Goal: Contribute content: Add original content to the website for others to see

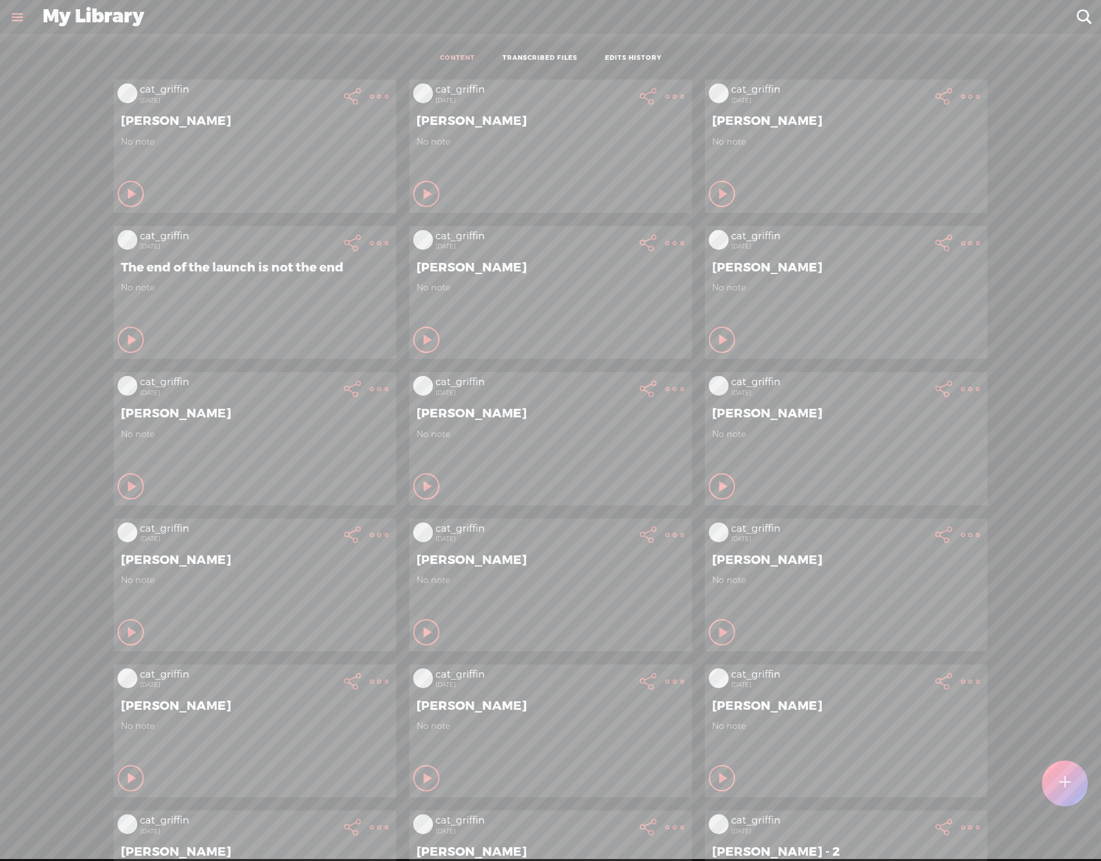
click at [1049, 800] on div at bounding box center [1065, 776] width 46 height 60
click at [1058, 777] on div at bounding box center [1065, 783] width 46 height 46
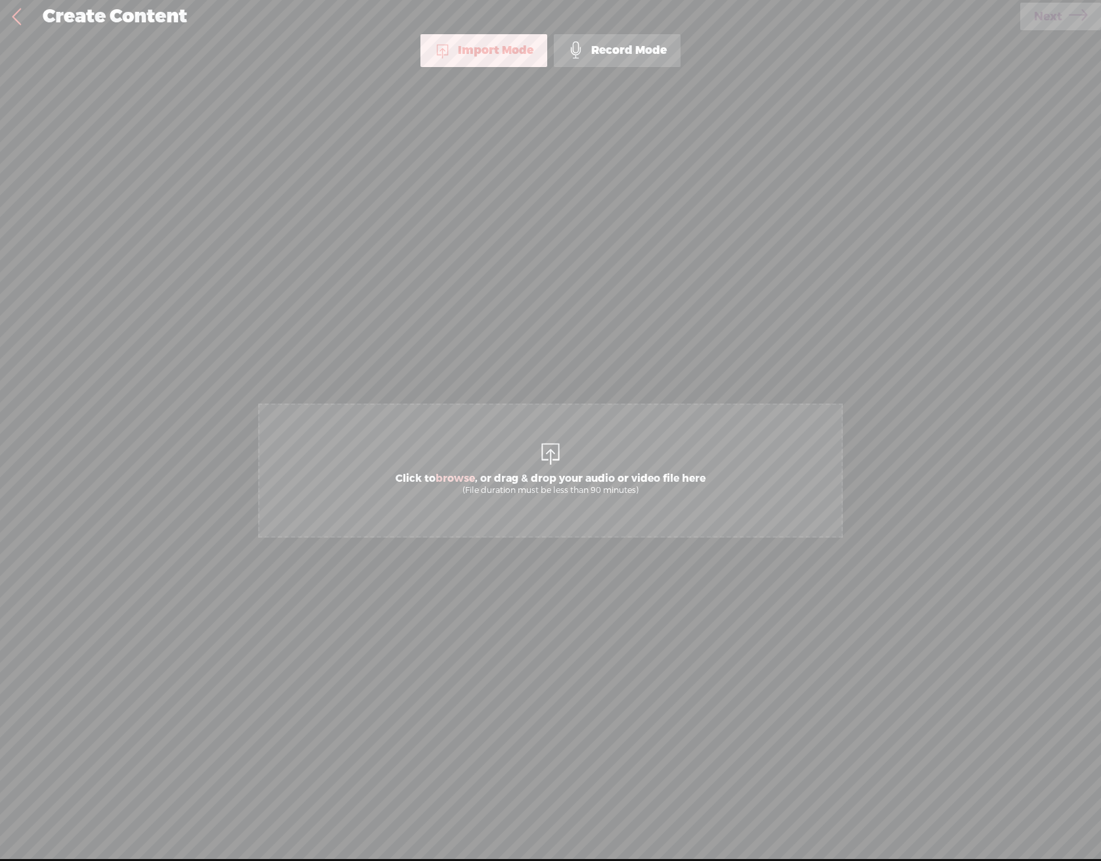
click at [568, 543] on div "Click to browse , or drag & drop your audio or video file here (File duration m…" at bounding box center [551, 470] width 582 height 741
click at [553, 487] on div "(File duration must be less than 90 minutes)" at bounding box center [551, 490] width 310 height 11
click at [1020, 22] on link "Next" at bounding box center [1060, 17] width 81 height 28
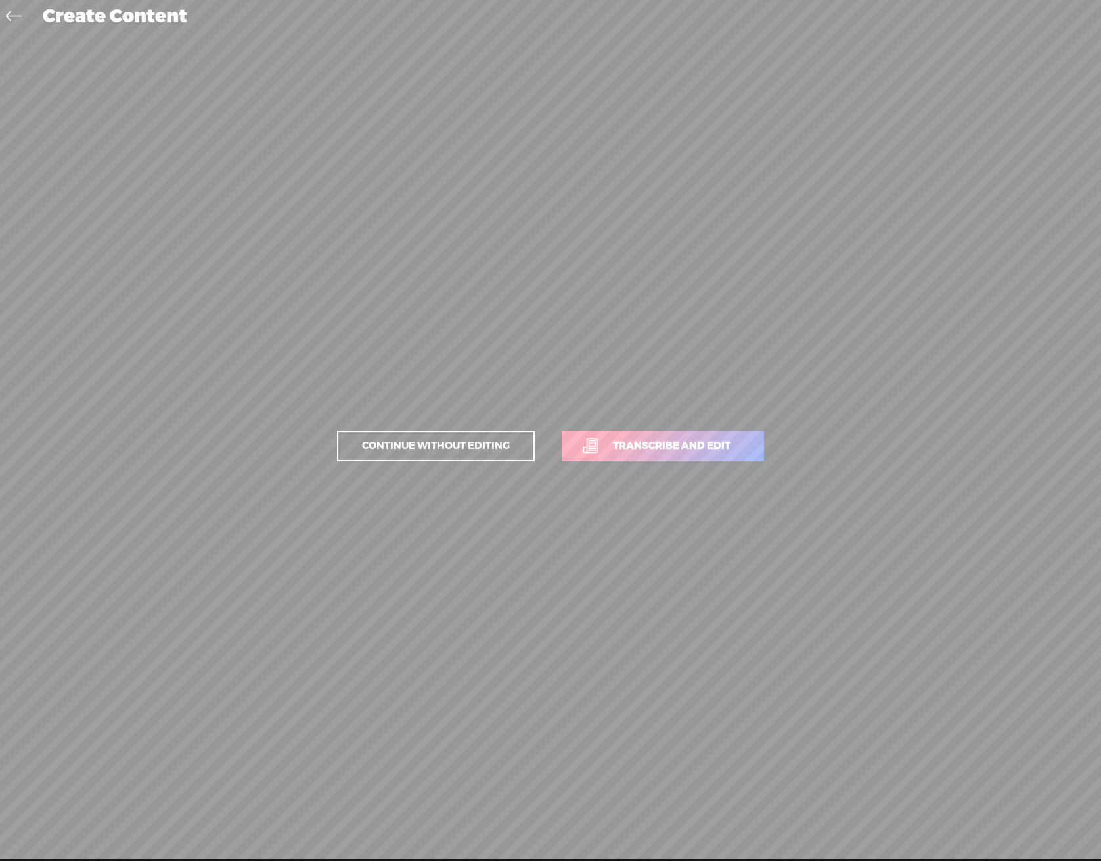
click at [690, 436] on link "Transcribe and edit" at bounding box center [663, 446] width 202 height 30
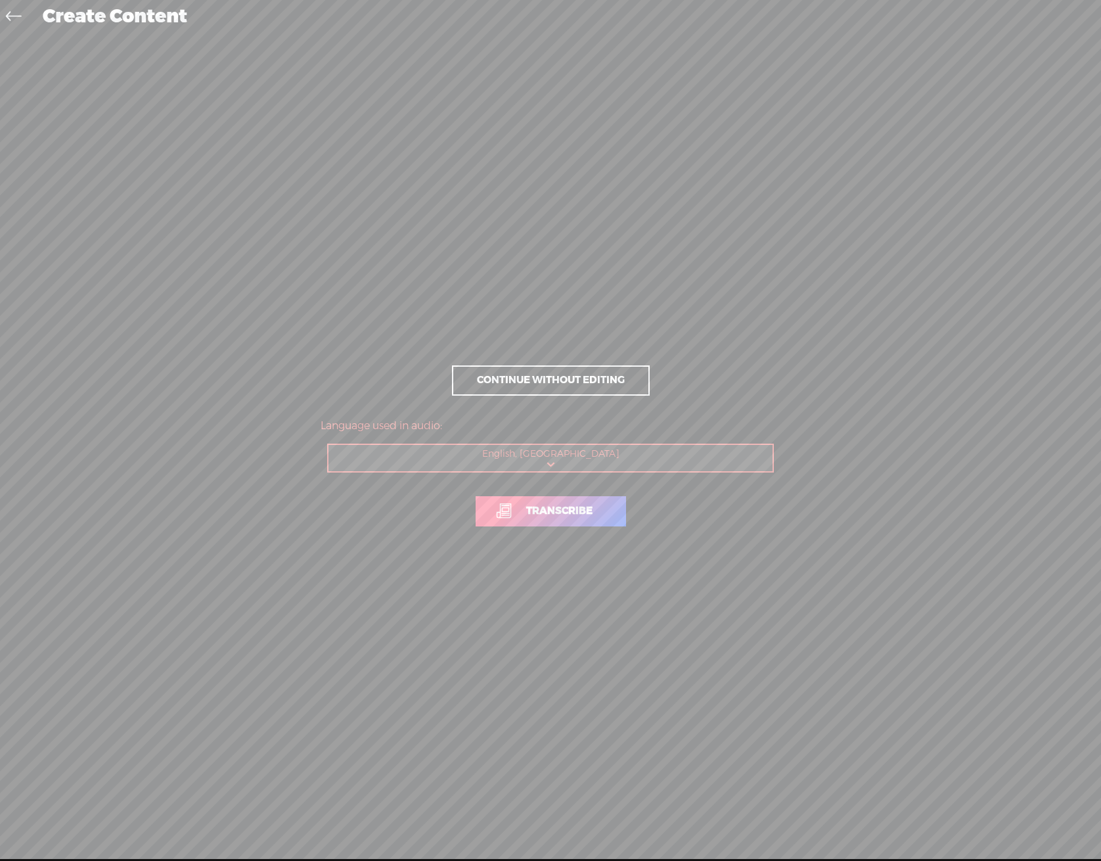
click at [593, 517] on span "Transcribe" at bounding box center [559, 510] width 94 height 15
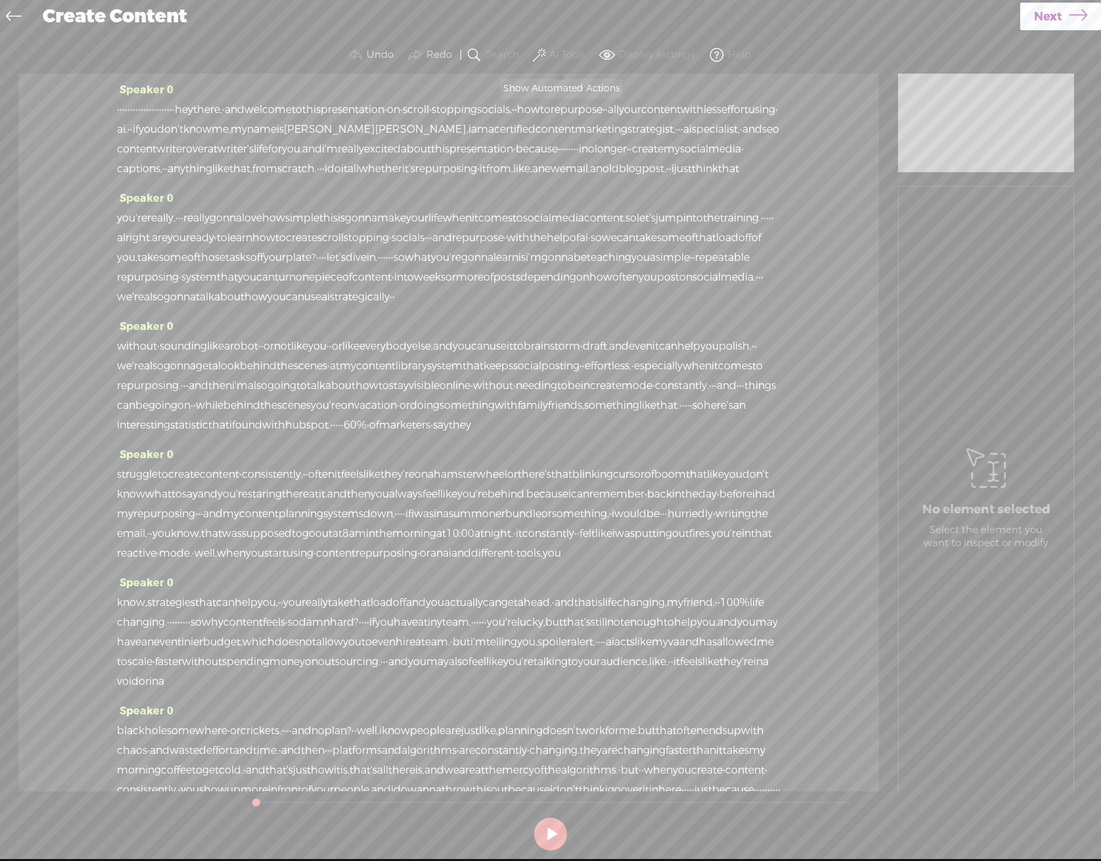
click at [547, 62] on button "AI Tools" at bounding box center [560, 55] width 61 height 26
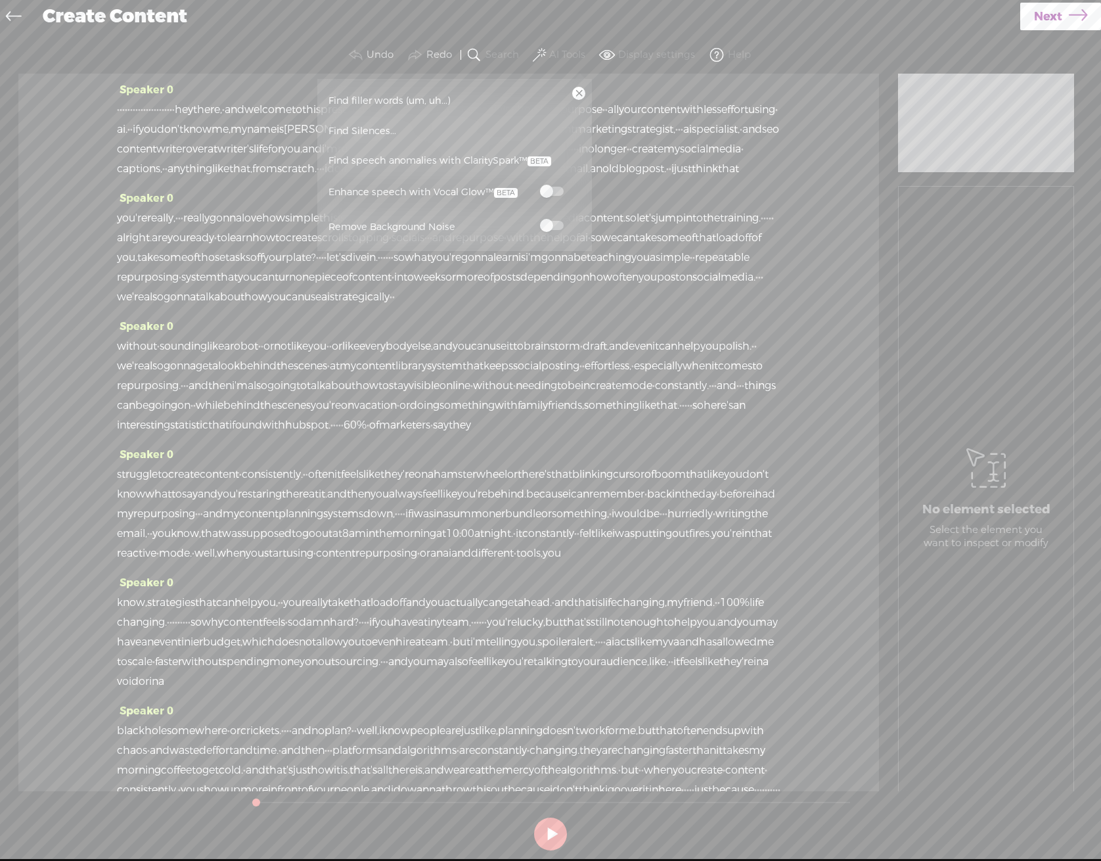
drag, startPoint x: 553, startPoint y: 196, endPoint x: 554, endPoint y: 219, distance: 23.0
click at [553, 196] on span at bounding box center [552, 191] width 24 height 9
click at [555, 220] on label at bounding box center [552, 225] width 58 height 16
click at [1009, 32] on div "Create Content" at bounding box center [527, 17] width 987 height 34
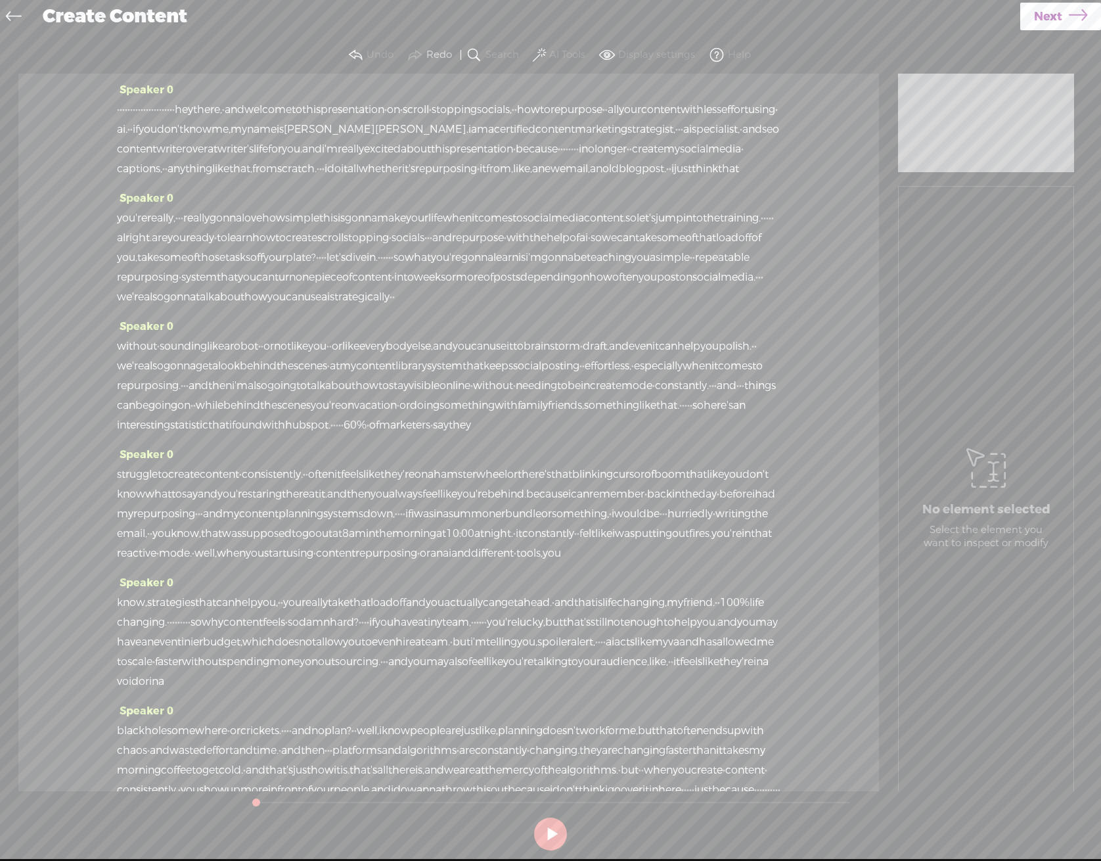
click at [1038, 20] on span "Next" at bounding box center [1048, 17] width 28 height 34
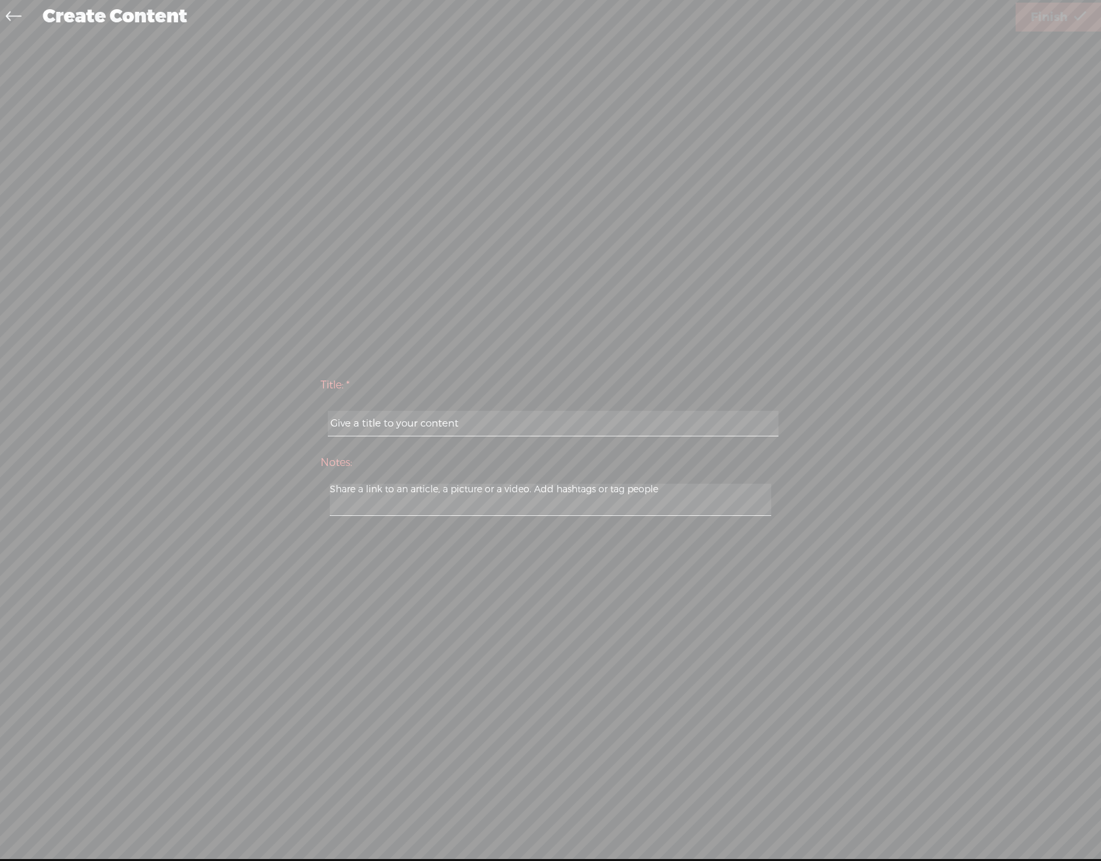
click at [699, 436] on input "text" at bounding box center [553, 424] width 450 height 26
type input "[PERSON_NAME]"
click at [1087, 28] on link "Finish" at bounding box center [1058, 17] width 85 height 29
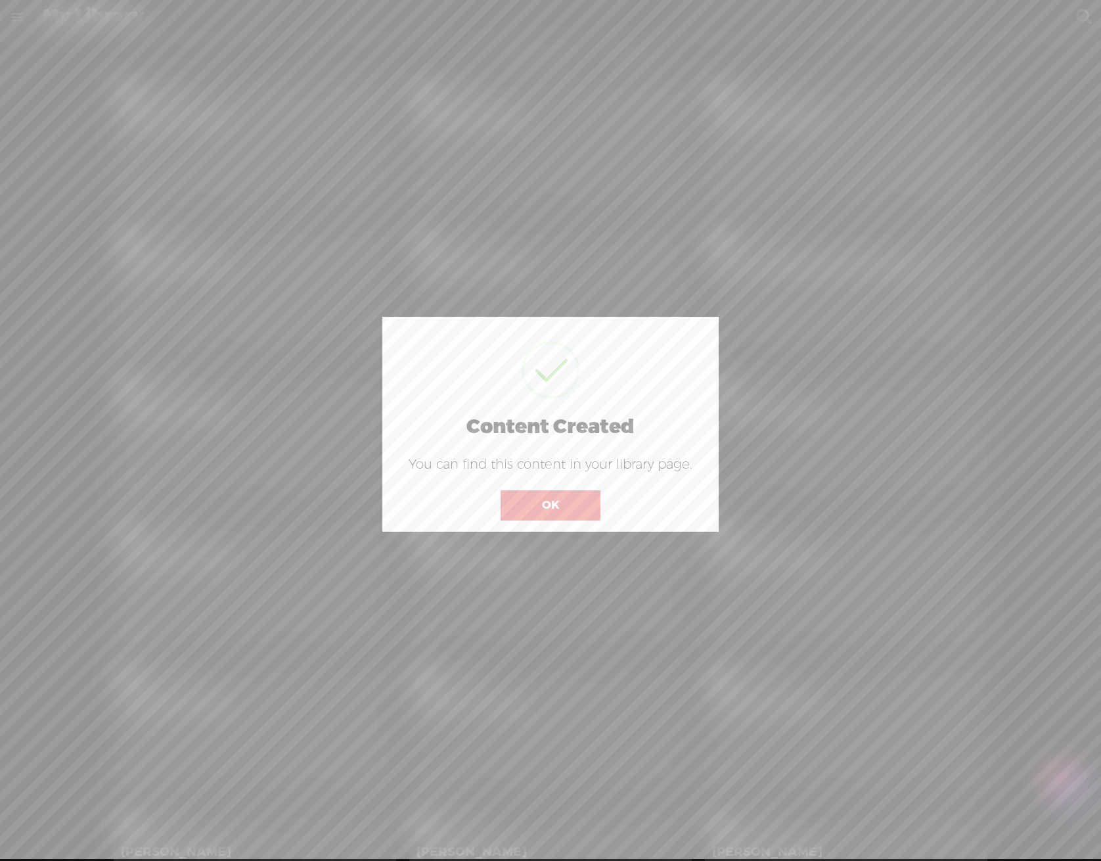
click at [562, 512] on button "OK" at bounding box center [551, 505] width 100 height 30
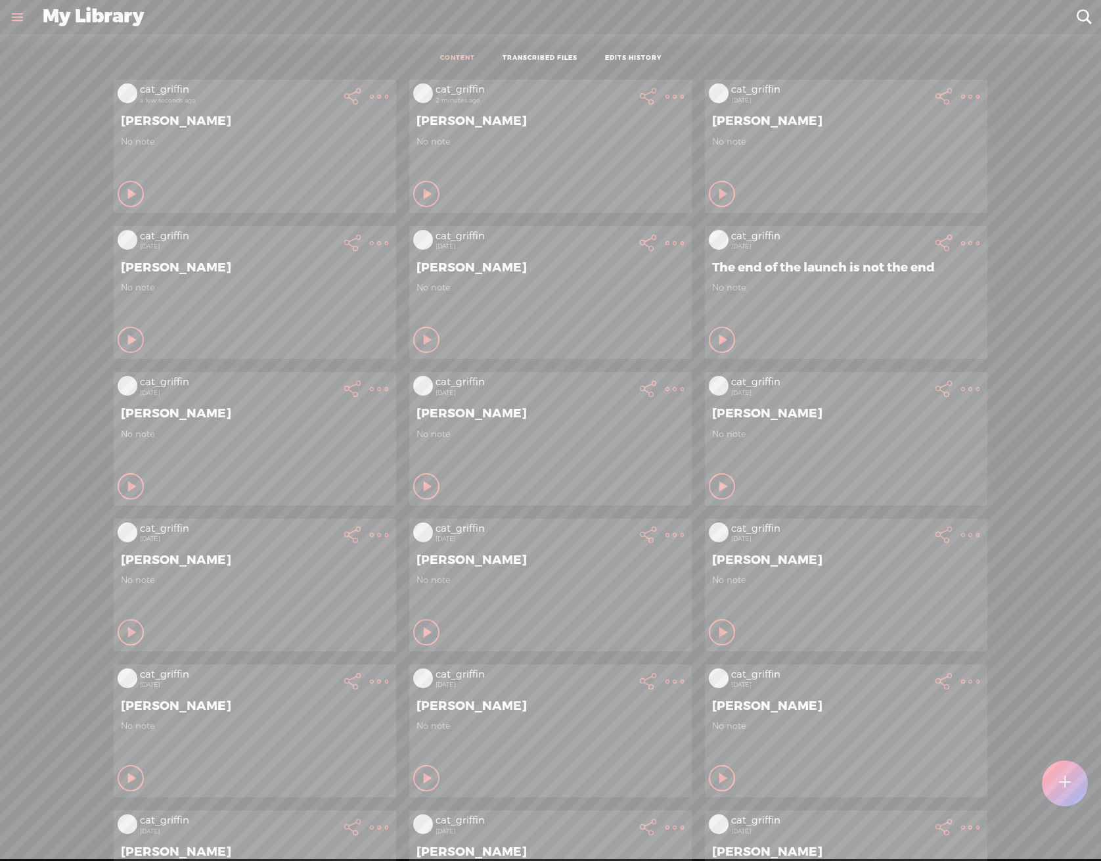
click at [371, 95] on t at bounding box center [379, 96] width 18 height 18
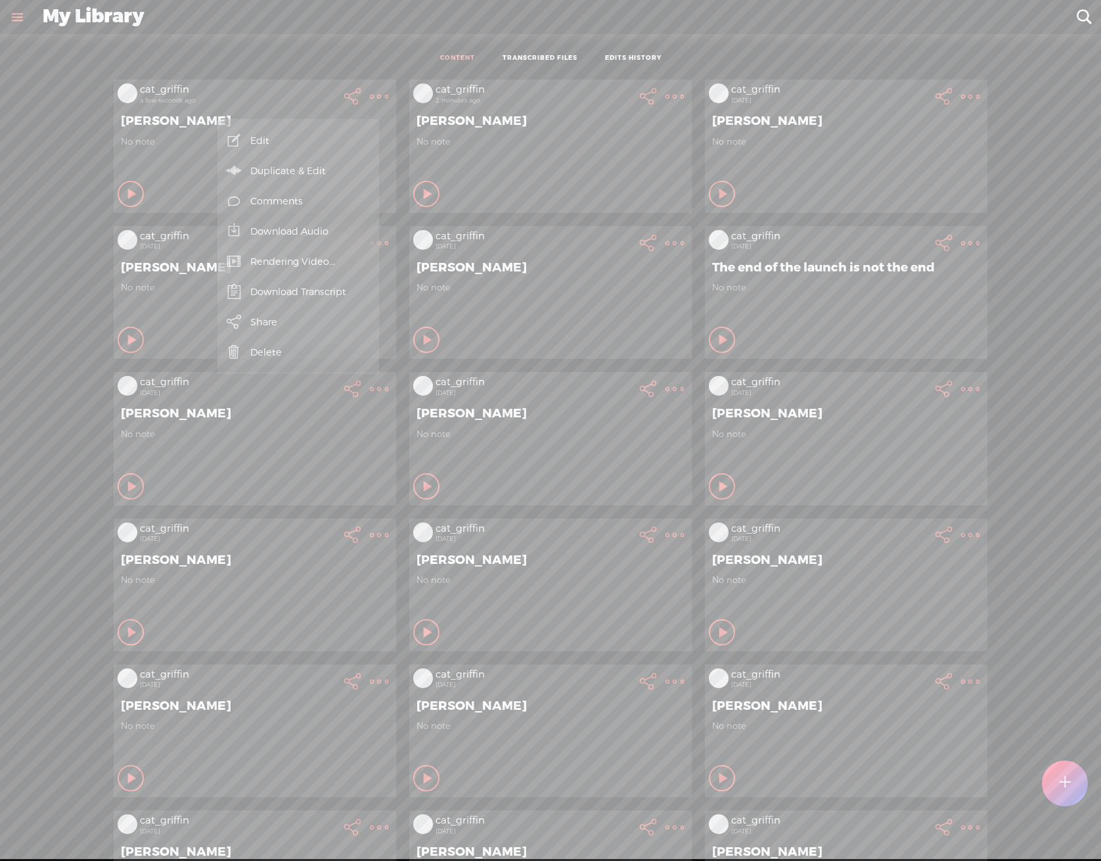
drag, startPoint x: 335, startPoint y: 264, endPoint x: 350, endPoint y: 193, distance: 73.1
click at [336, 265] on link "Rendering Video..." at bounding box center [298, 261] width 148 height 30
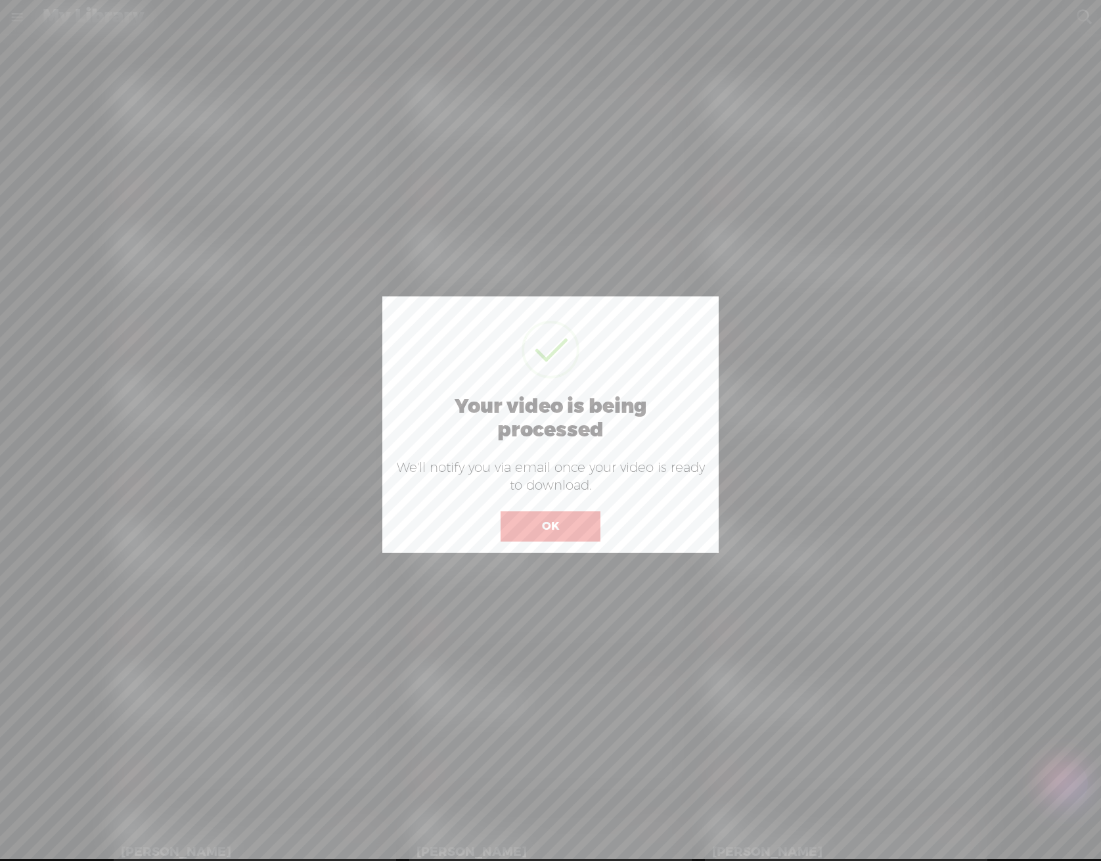
click at [574, 521] on button "OK" at bounding box center [551, 526] width 100 height 30
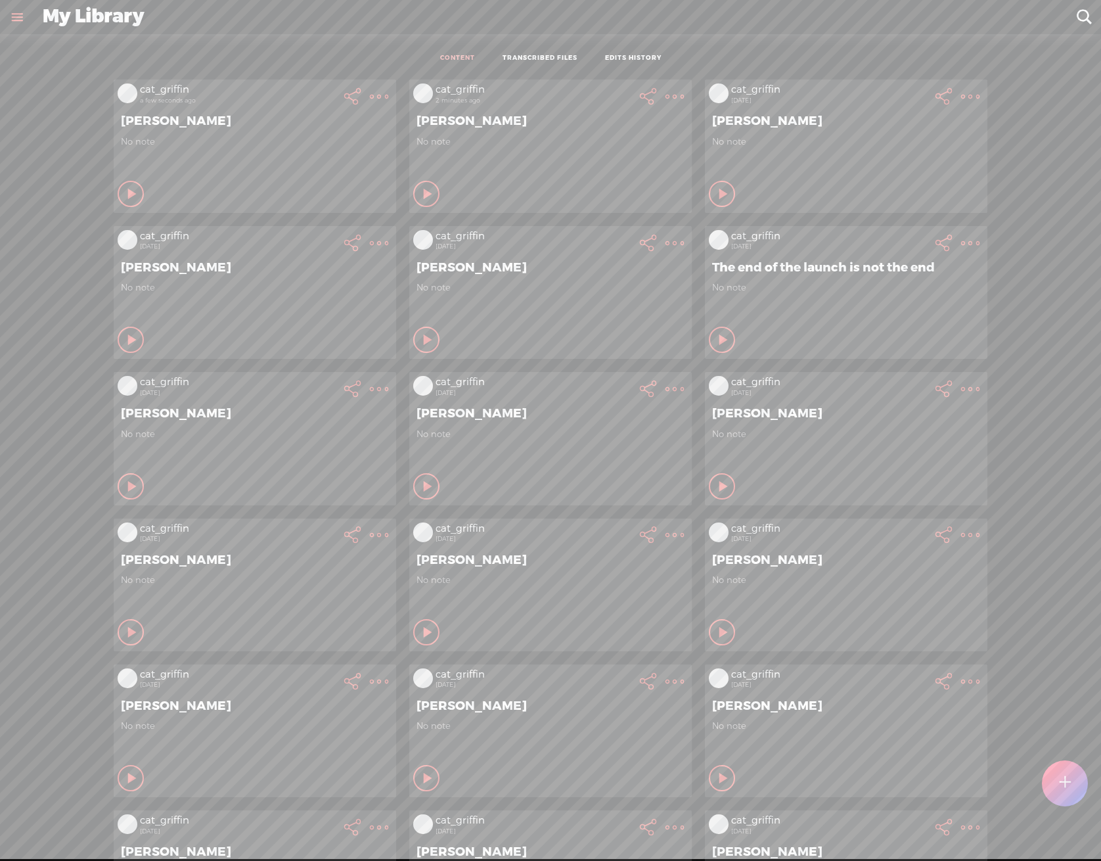
click at [370, 95] on t at bounding box center [379, 96] width 18 height 18
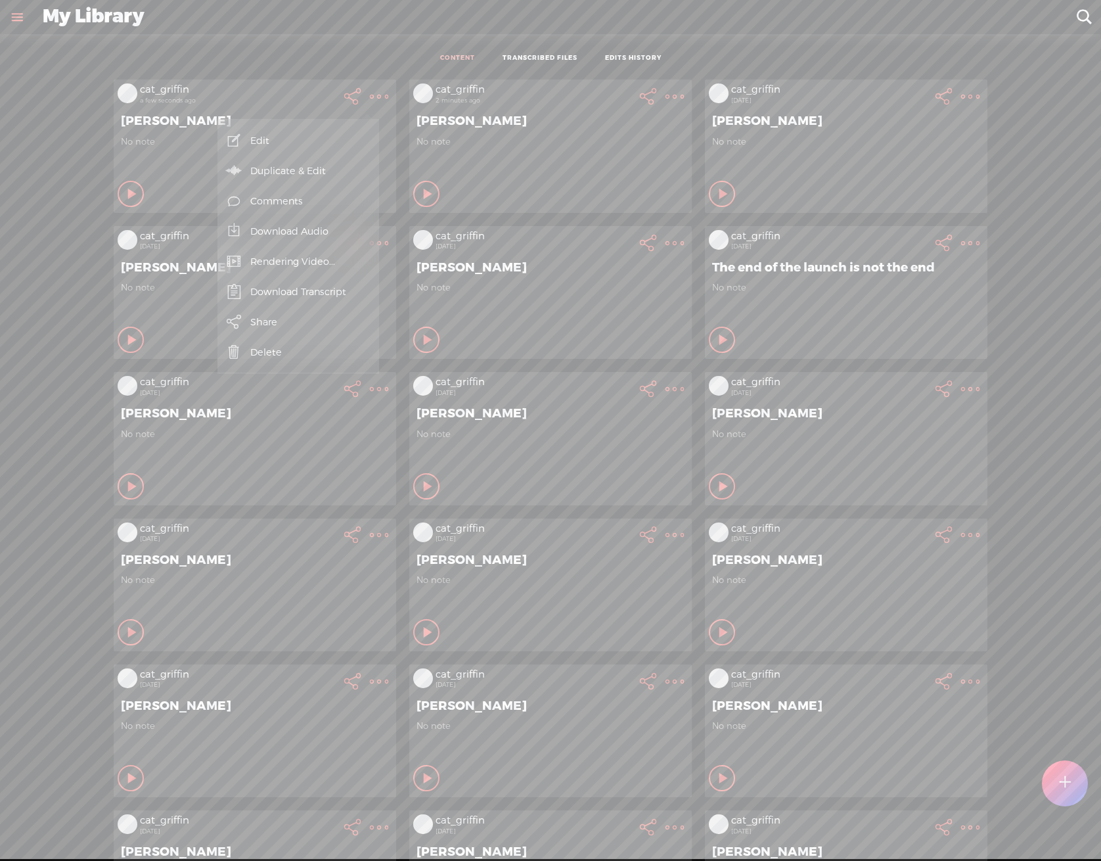
click at [328, 230] on link "Download Audio" at bounding box center [298, 231] width 148 height 30
click at [159, 205] on span "Download .mp3 file" at bounding box center [145, 217] width 116 height 30
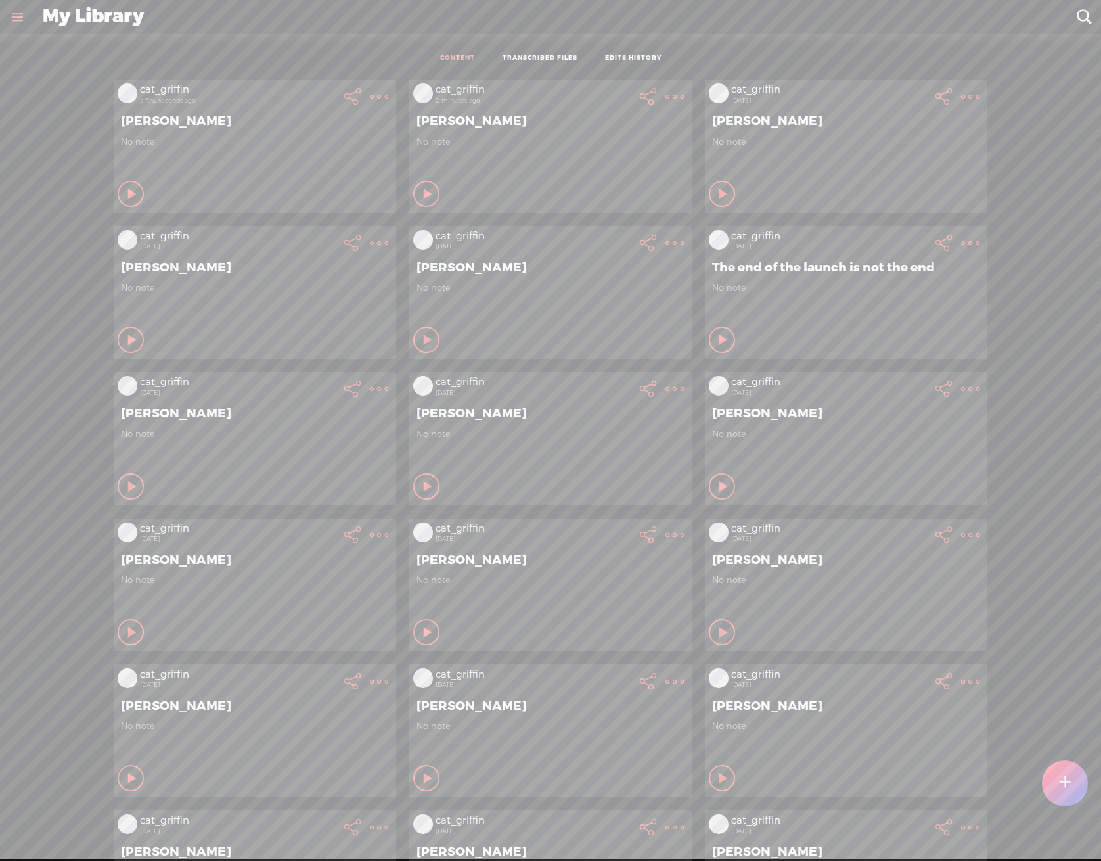
click at [388, 88] on t at bounding box center [379, 96] width 18 height 18
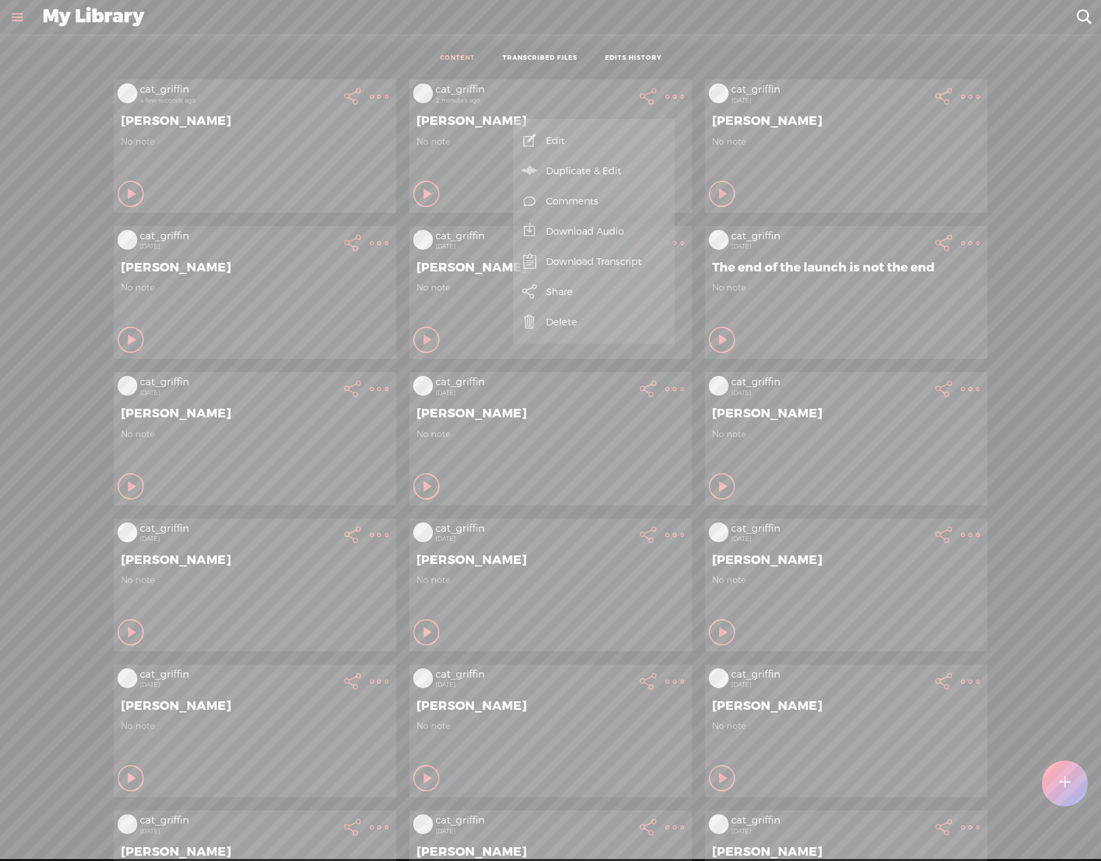
click at [379, 79] on div "cat_griffin a few seconds ago [PERSON_NAME] No note Play Content Private" at bounding box center [255, 145] width 283 height 133
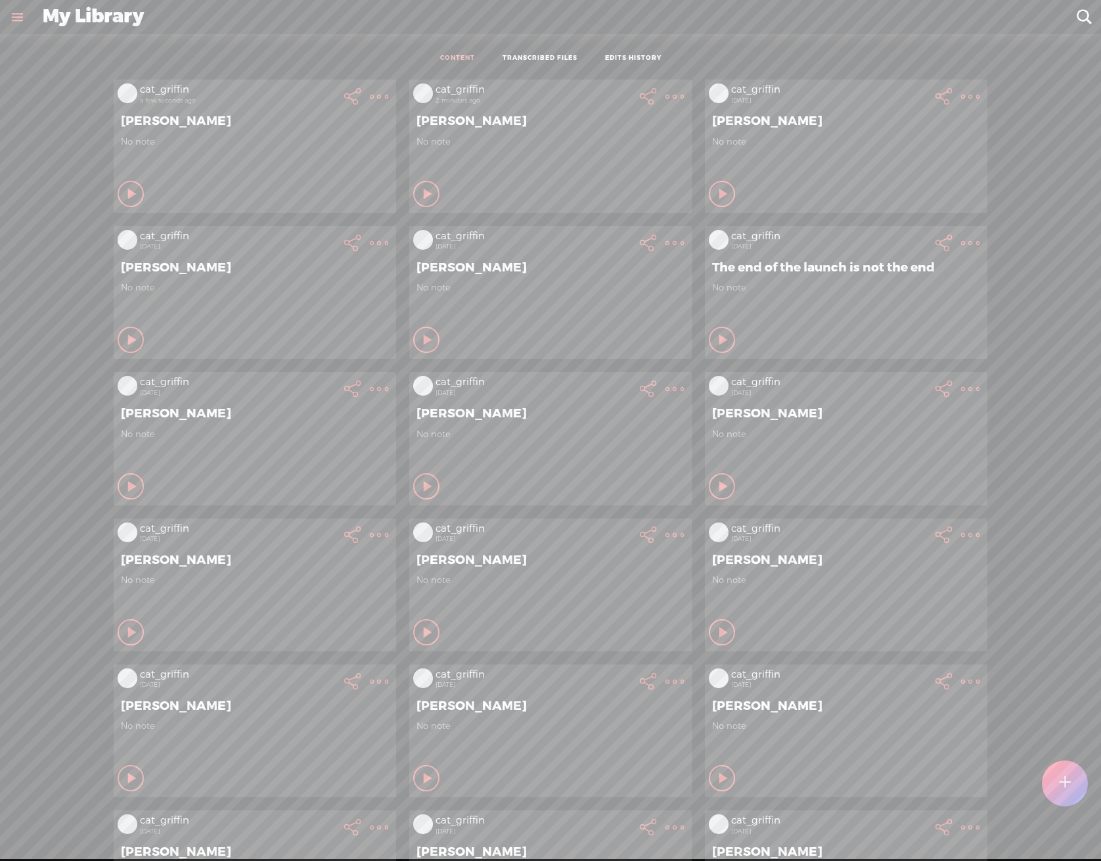
click at [370, 91] on t at bounding box center [379, 96] width 18 height 18
click at [1060, 801] on div at bounding box center [1065, 783] width 46 height 46
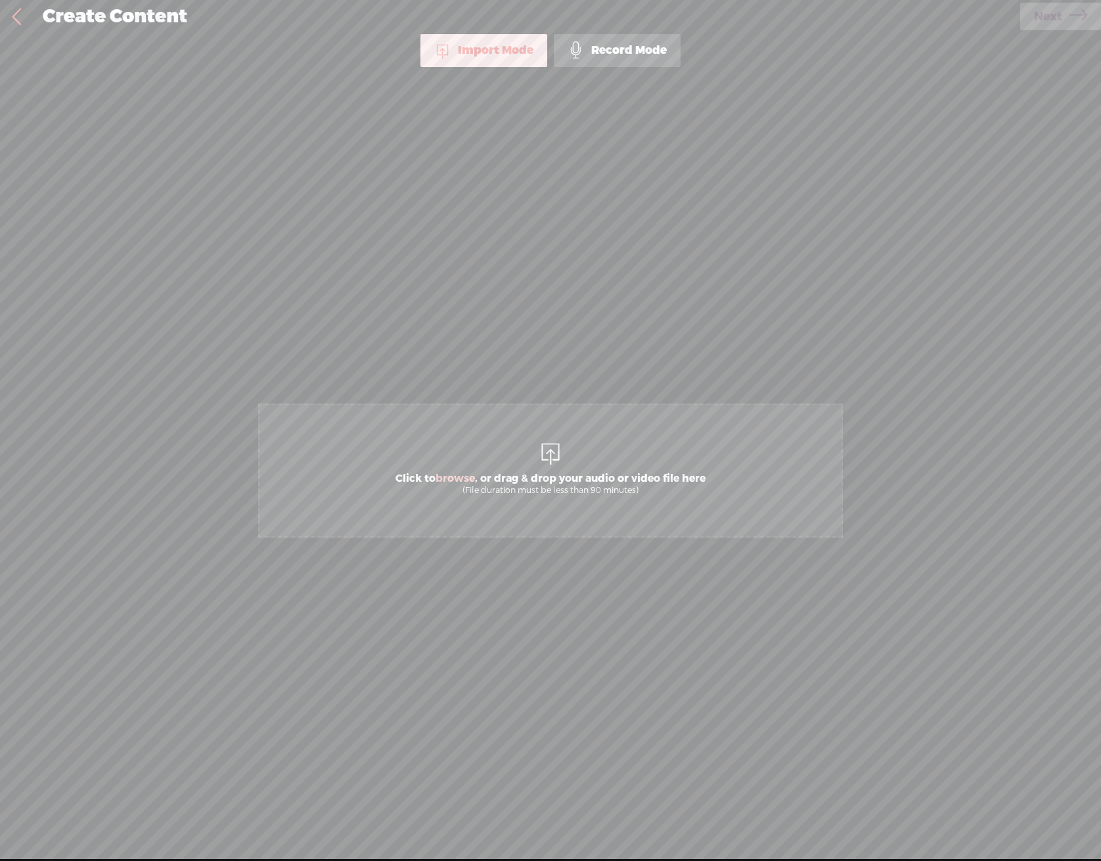
click at [544, 482] on span "Click to browse , or drag & drop your audio or video file here (File duration m…" at bounding box center [550, 483] width 323 height 37
click at [1074, 18] on icon at bounding box center [1078, 17] width 18 height 34
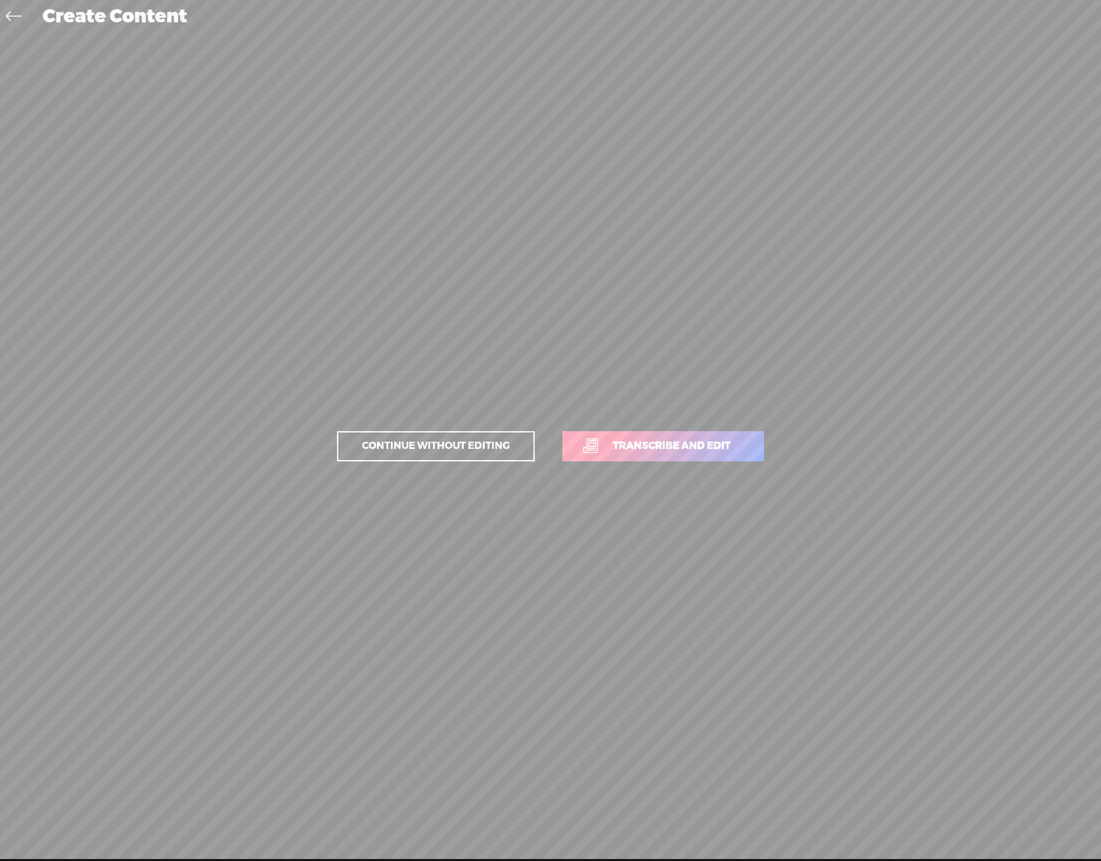
click at [709, 447] on span "Transcribe and edit" at bounding box center [671, 445] width 145 height 15
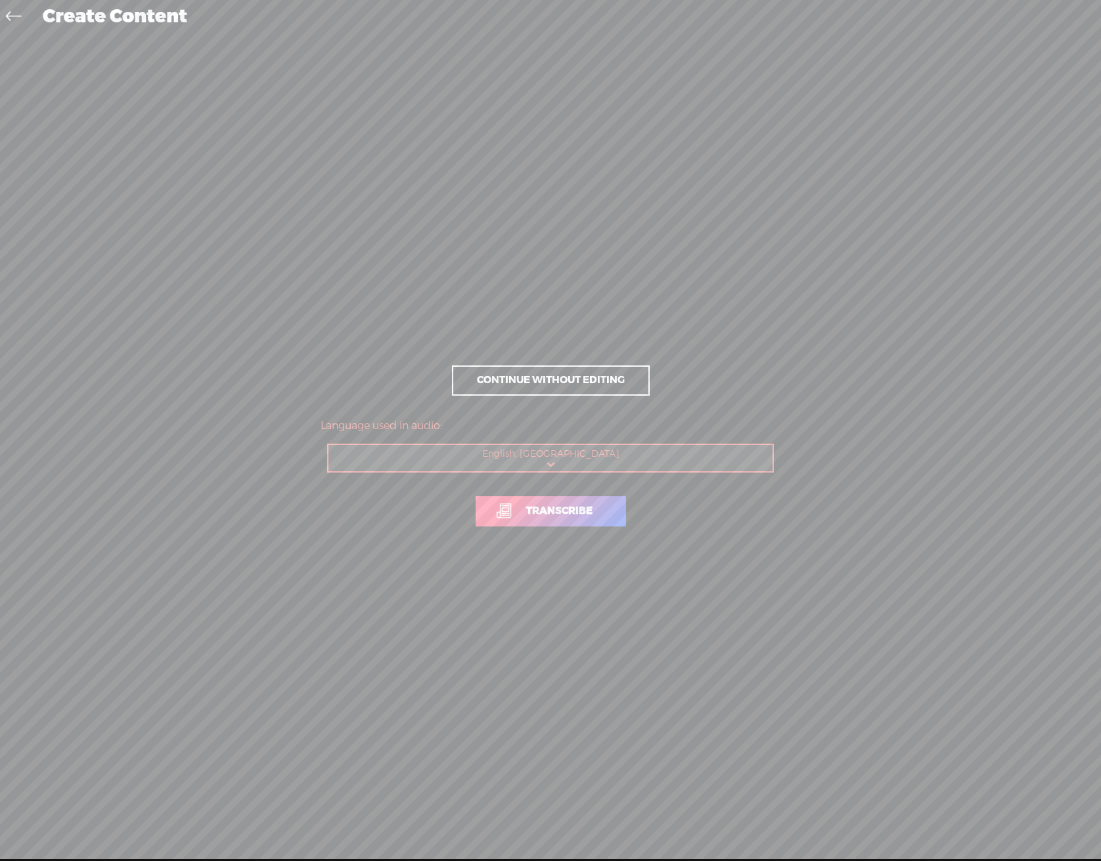
click at [578, 530] on p "Transcribe" at bounding box center [551, 511] width 460 height 58
click at [581, 520] on link "Transcribe" at bounding box center [551, 511] width 150 height 30
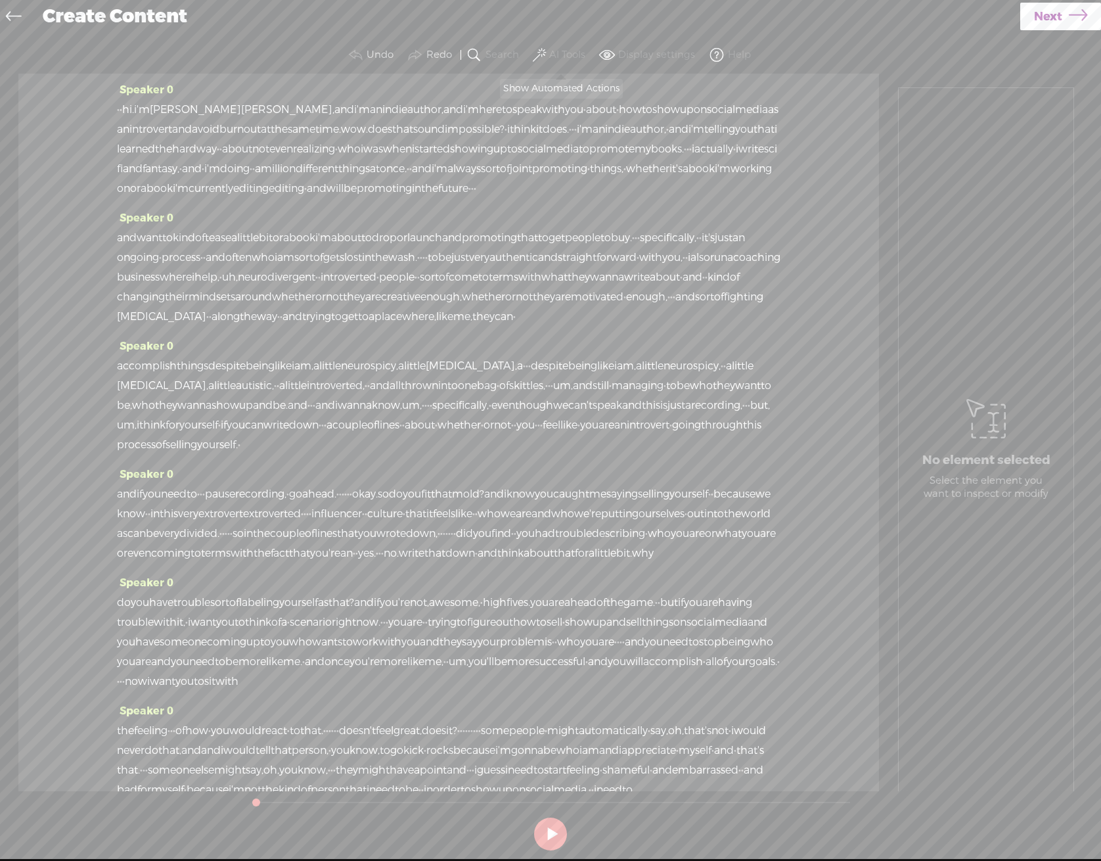
click at [547, 45] on button "AI Tools" at bounding box center [560, 55] width 61 height 26
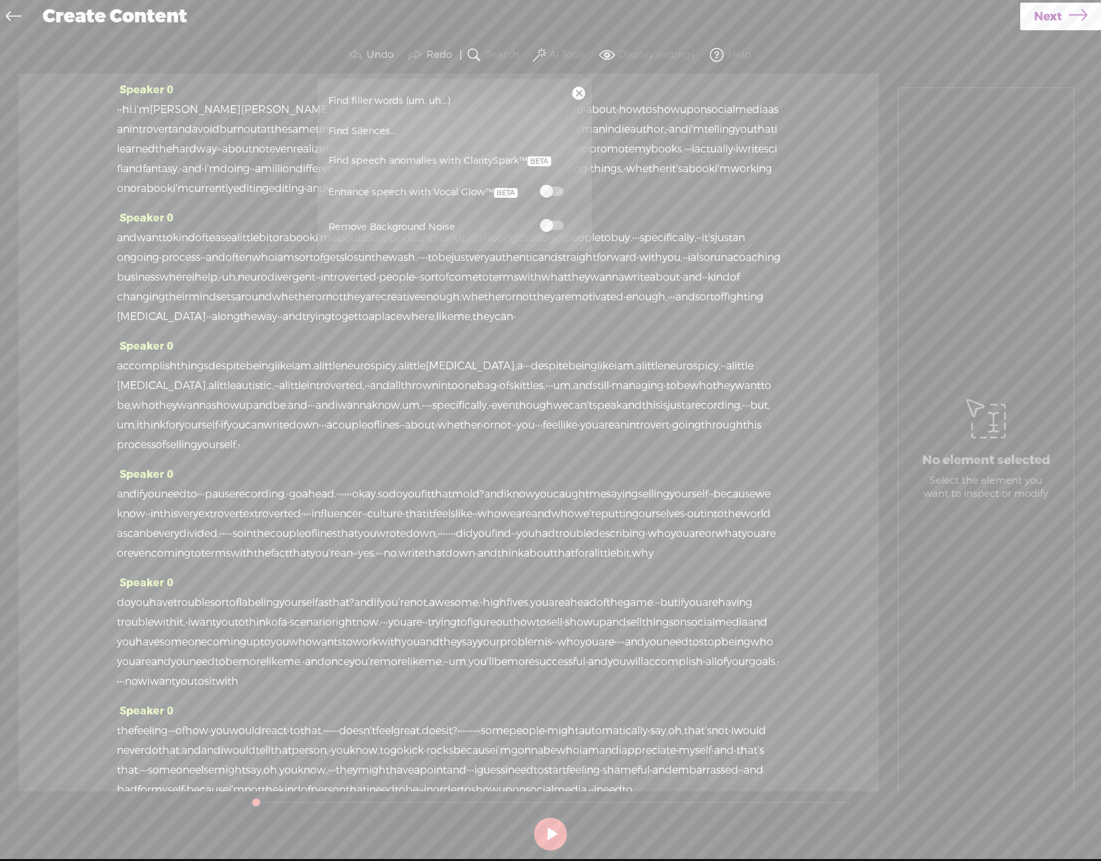
click at [549, 184] on label at bounding box center [552, 191] width 58 height 16
click at [557, 222] on span at bounding box center [552, 225] width 24 height 9
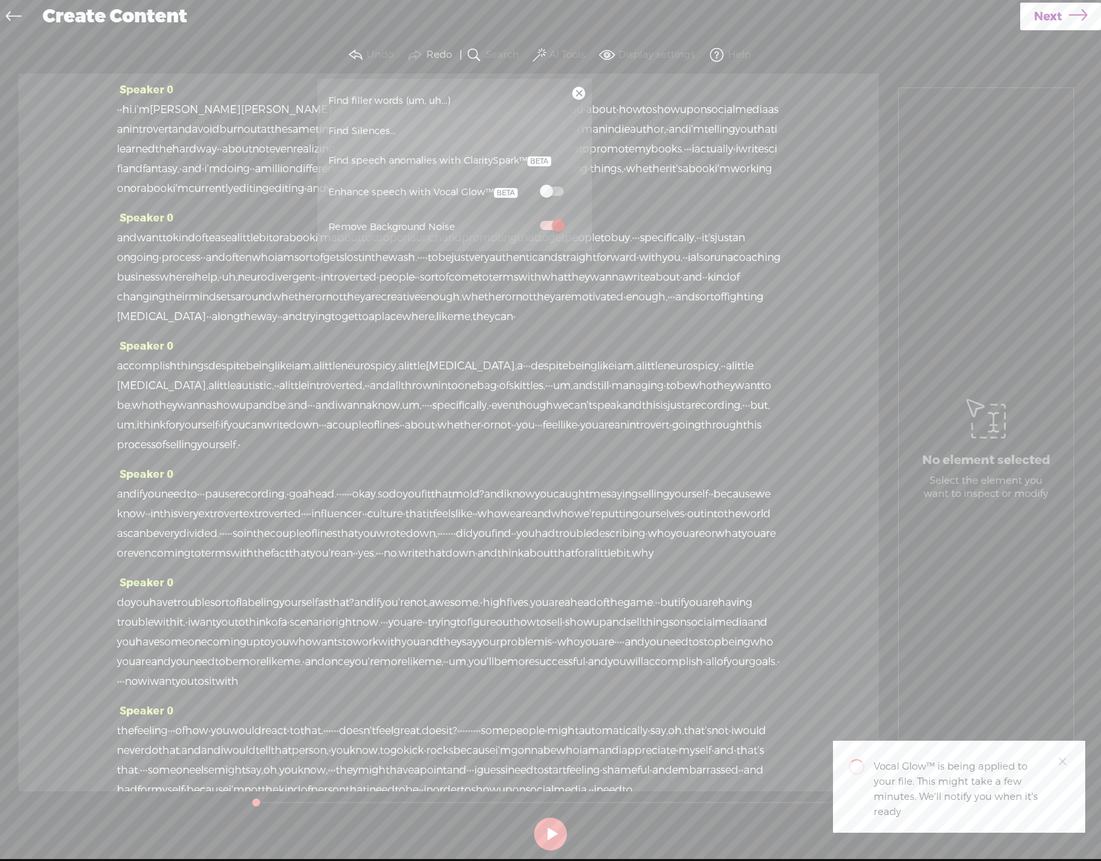
click at [1060, 18] on span "Next" at bounding box center [1048, 17] width 28 height 34
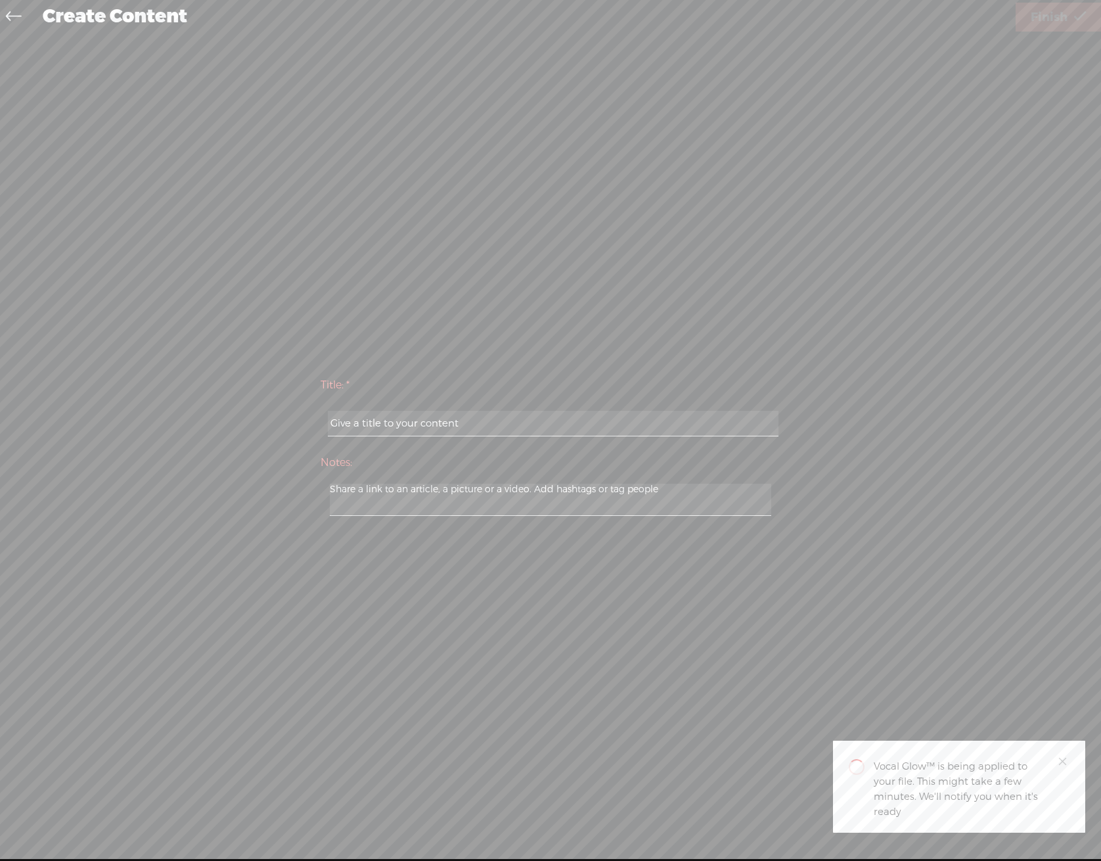
click at [510, 422] on input "text" at bounding box center [553, 424] width 450 height 26
type input "[PERSON_NAME]"
click at [1060, 21] on span "Finish" at bounding box center [1049, 18] width 37 height 34
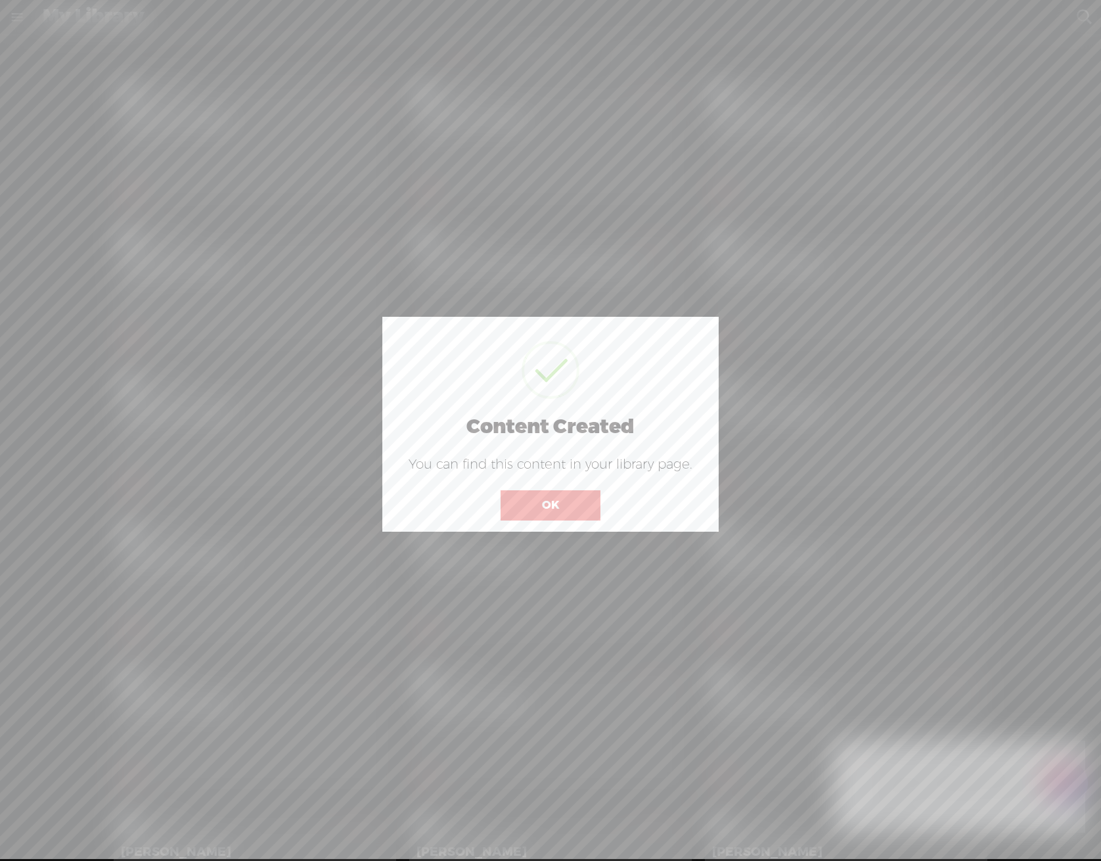
click at [568, 510] on button "OK" at bounding box center [551, 505] width 100 height 30
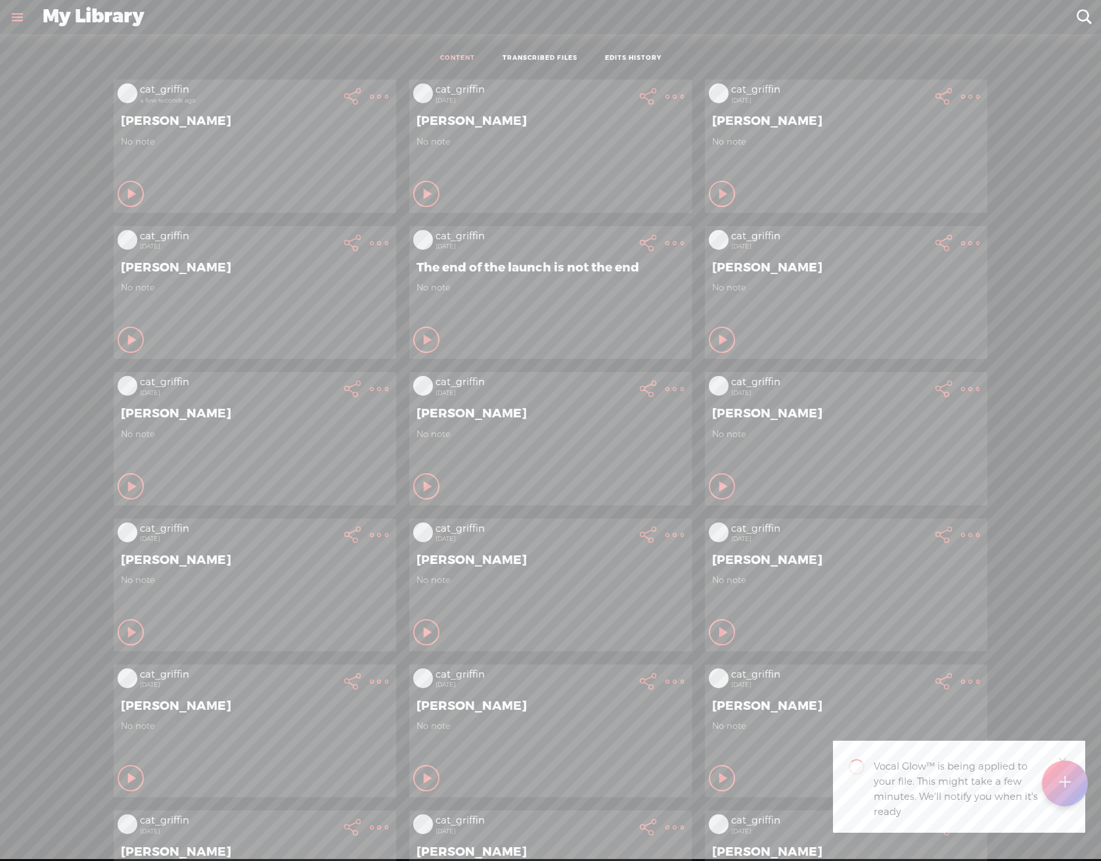
click at [370, 95] on t at bounding box center [379, 96] width 18 height 18
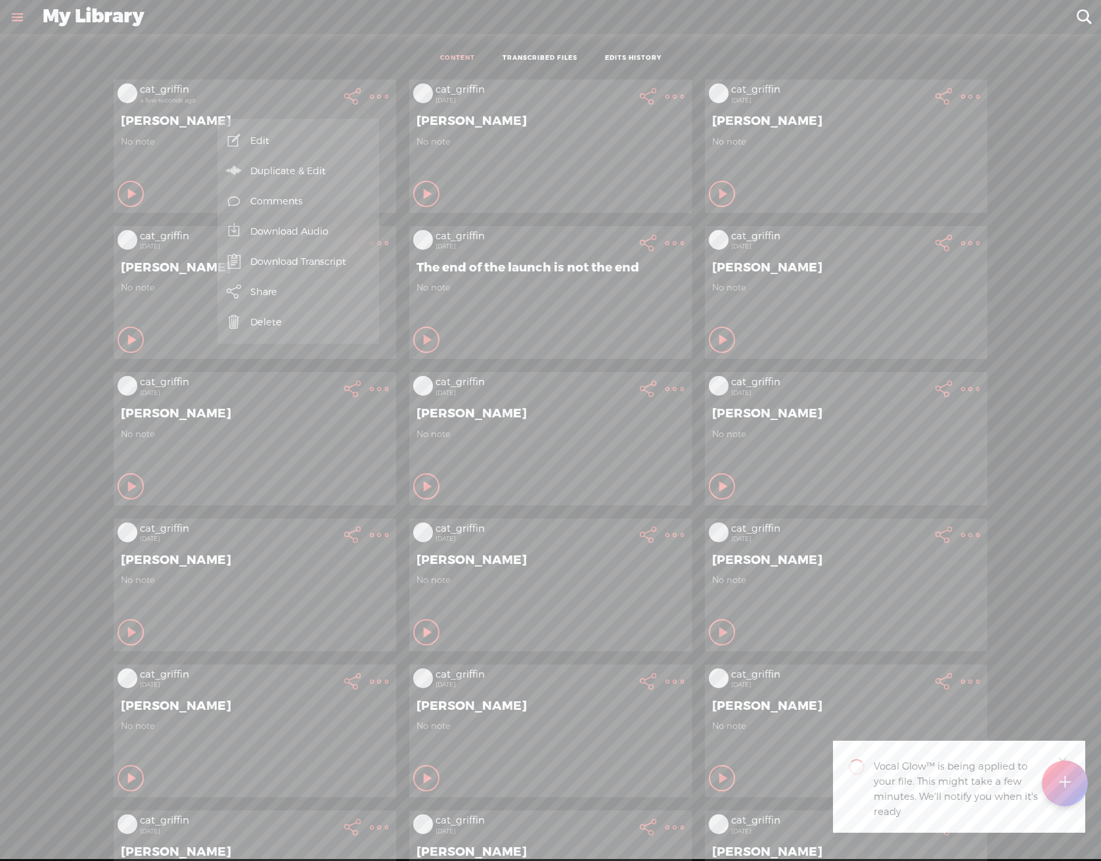
click at [324, 215] on link "Comments" at bounding box center [298, 201] width 148 height 30
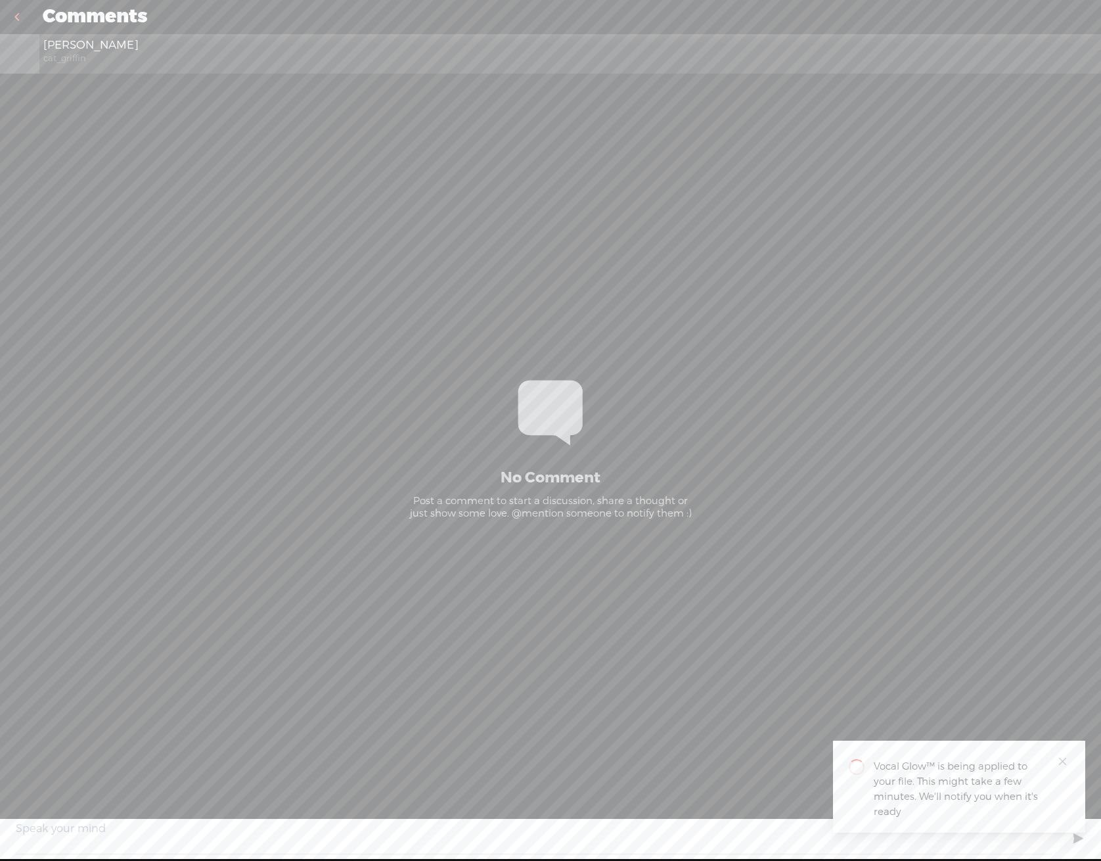
click at [24, 16] on link at bounding box center [16, 17] width 33 height 34
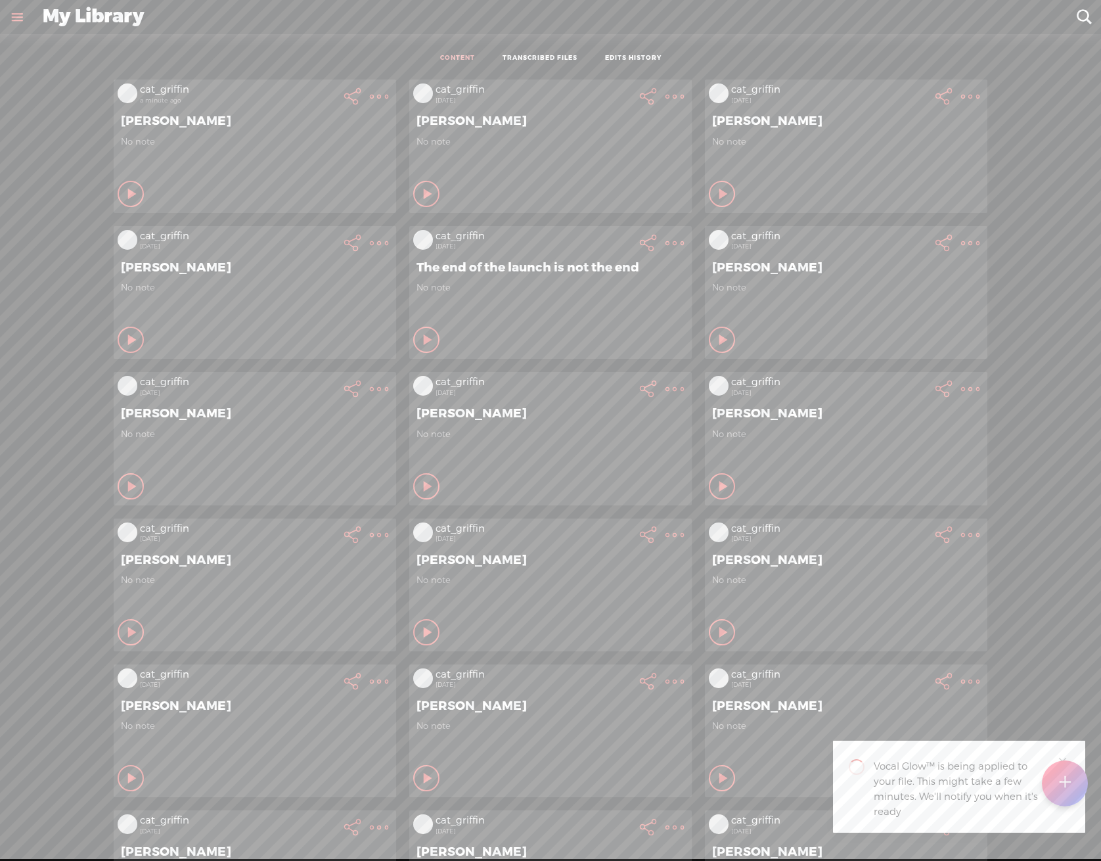
click at [370, 95] on t at bounding box center [379, 96] width 18 height 18
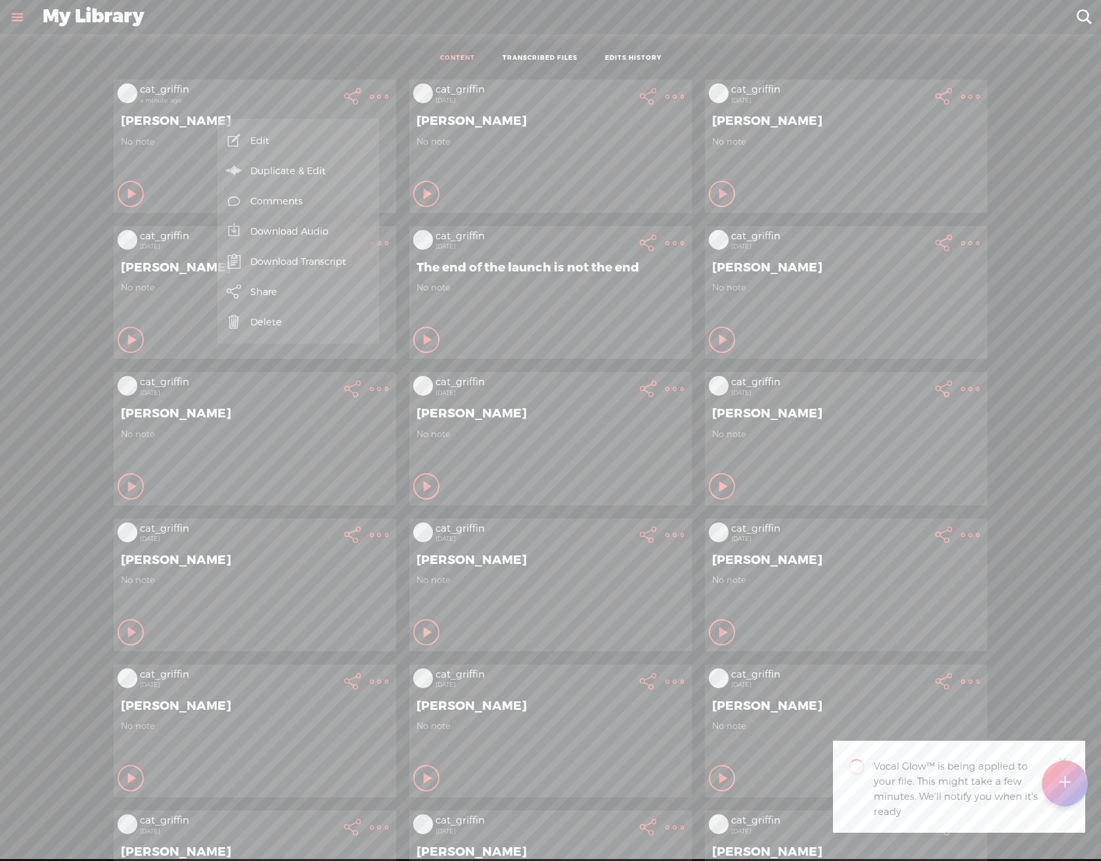
click at [343, 237] on link "Download Audio" at bounding box center [298, 231] width 148 height 30
click at [135, 211] on span "Download .mp3 file" at bounding box center [145, 217] width 116 height 30
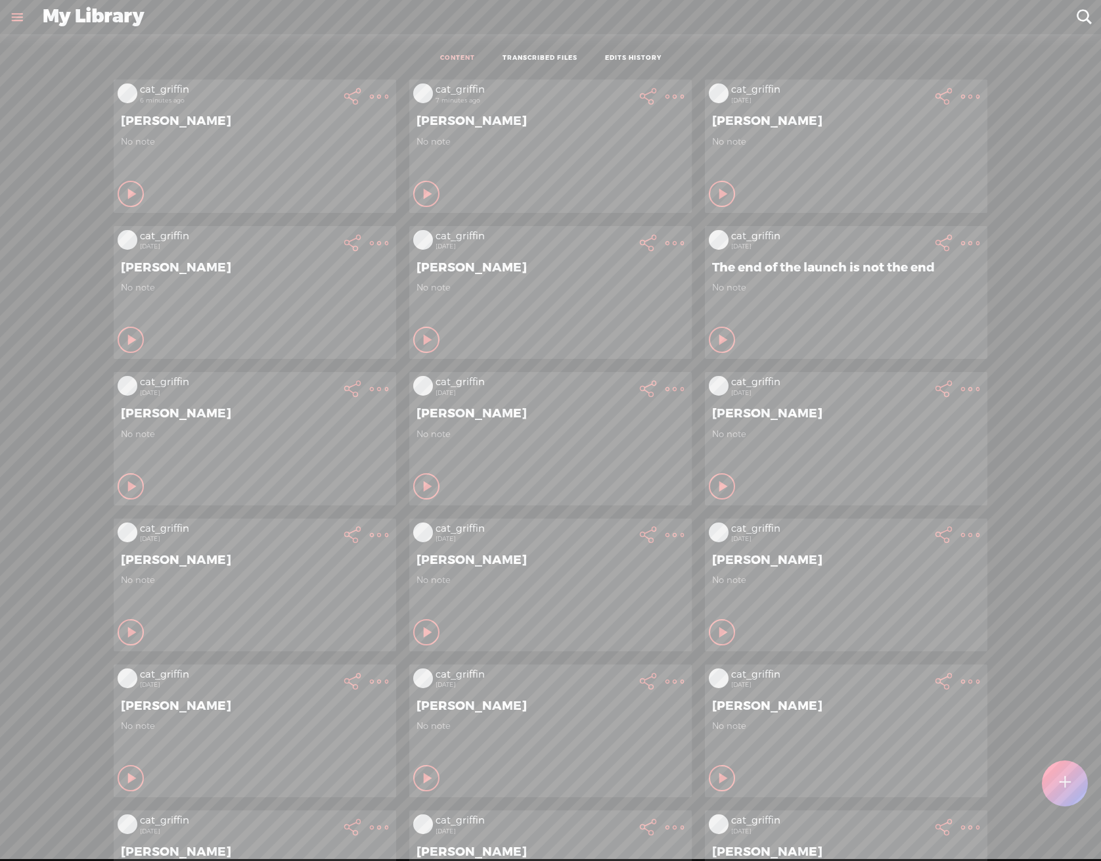
click at [370, 87] on t at bounding box center [379, 96] width 18 height 18
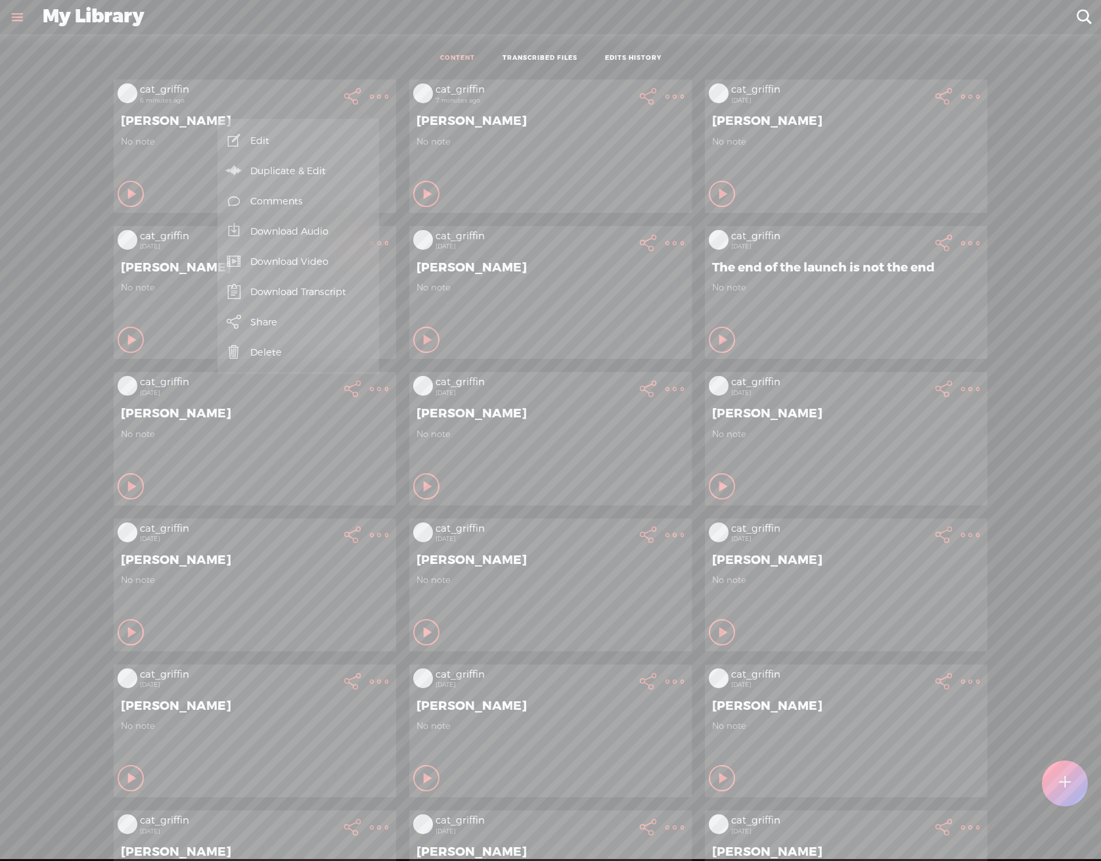
click at [350, 270] on link "Download Video" at bounding box center [298, 261] width 148 height 30
